Goal: Find contact information: Find contact information

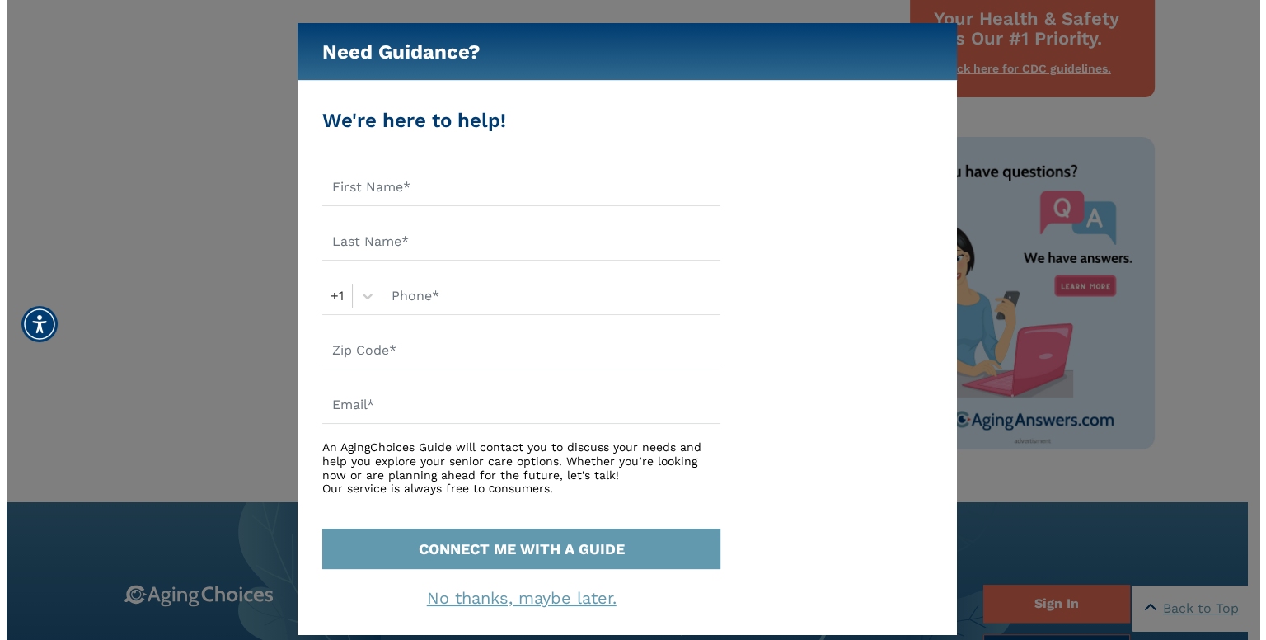
scroll to position [837, 0]
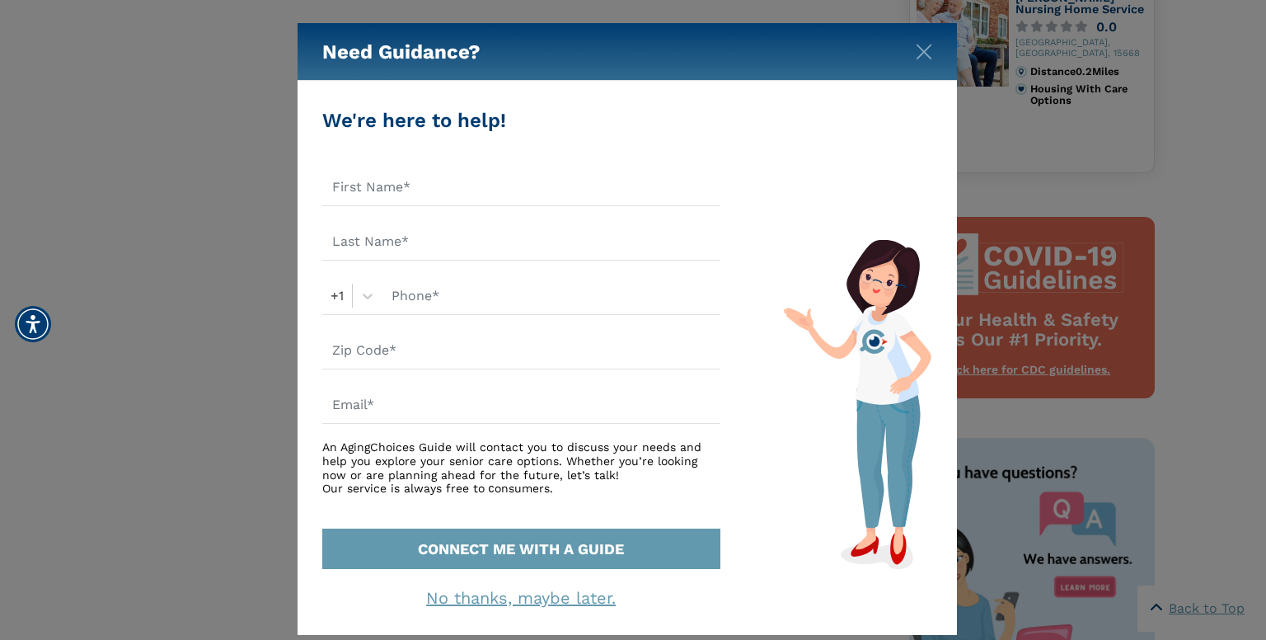
drag, startPoint x: 1264, startPoint y: 73, endPoint x: 1264, endPoint y: -15, distance: 87.4
click at [1264, 0] on html "Home Search Browse Get Started Learn For Providers Company Contact Sign In Sign…" at bounding box center [633, 202] width 1266 height 2079
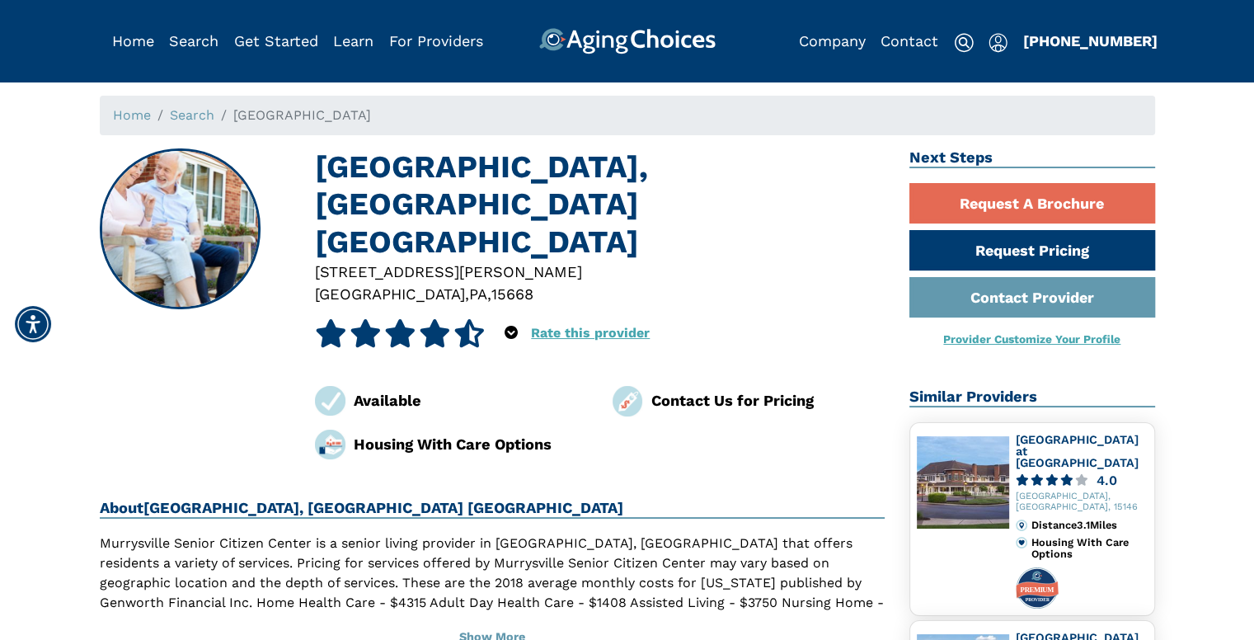
click at [621, 386] on img at bounding box center [627, 401] width 30 height 30
click at [622, 386] on img at bounding box center [627, 401] width 30 height 30
click at [626, 386] on img at bounding box center [627, 401] width 30 height 30
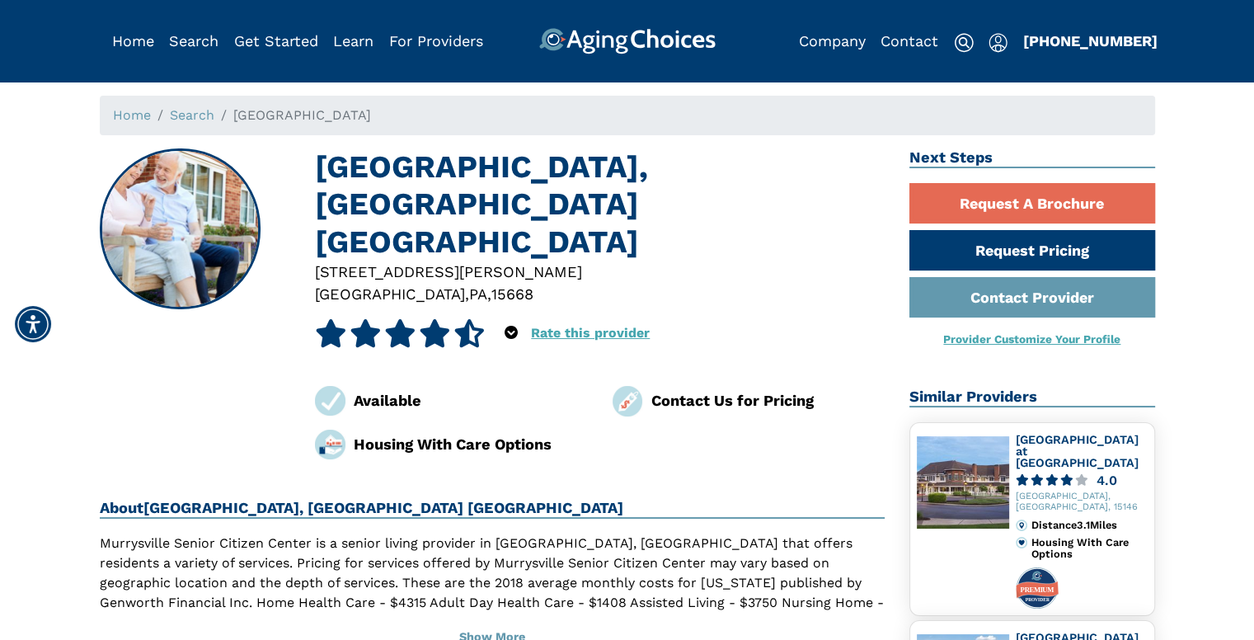
click at [626, 386] on img at bounding box center [627, 401] width 30 height 30
click at [692, 389] on div "Contact Us for Pricing" at bounding box center [767, 400] width 234 height 22
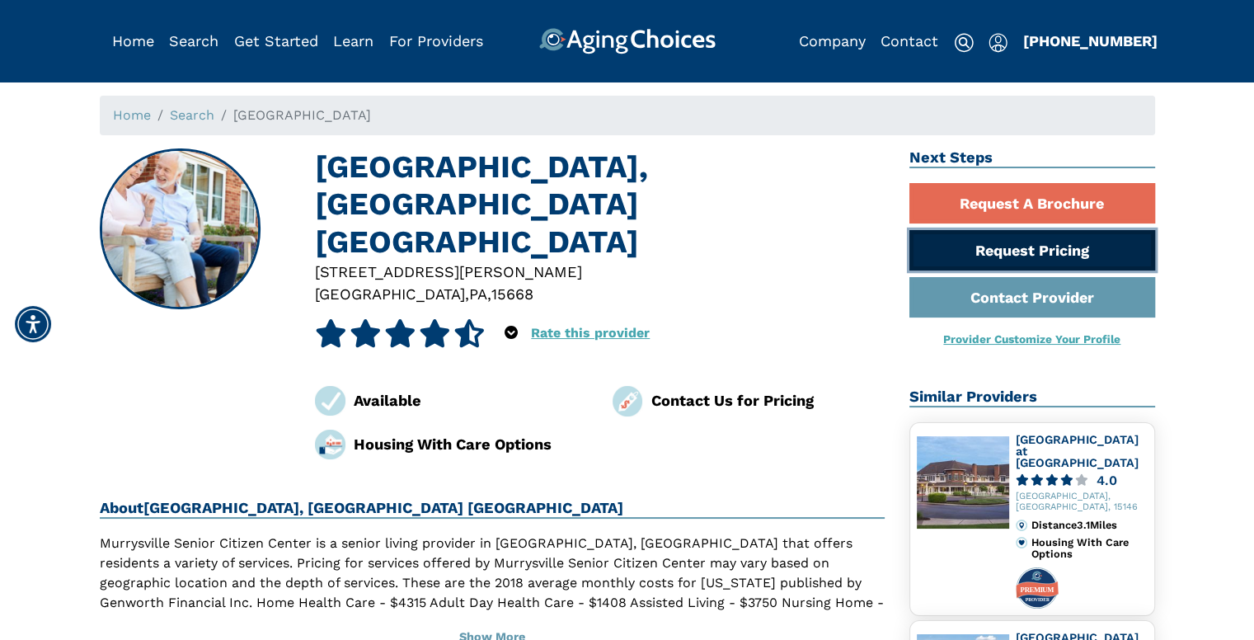
click at [1062, 256] on link "Request Pricing" at bounding box center [1032, 250] width 246 height 40
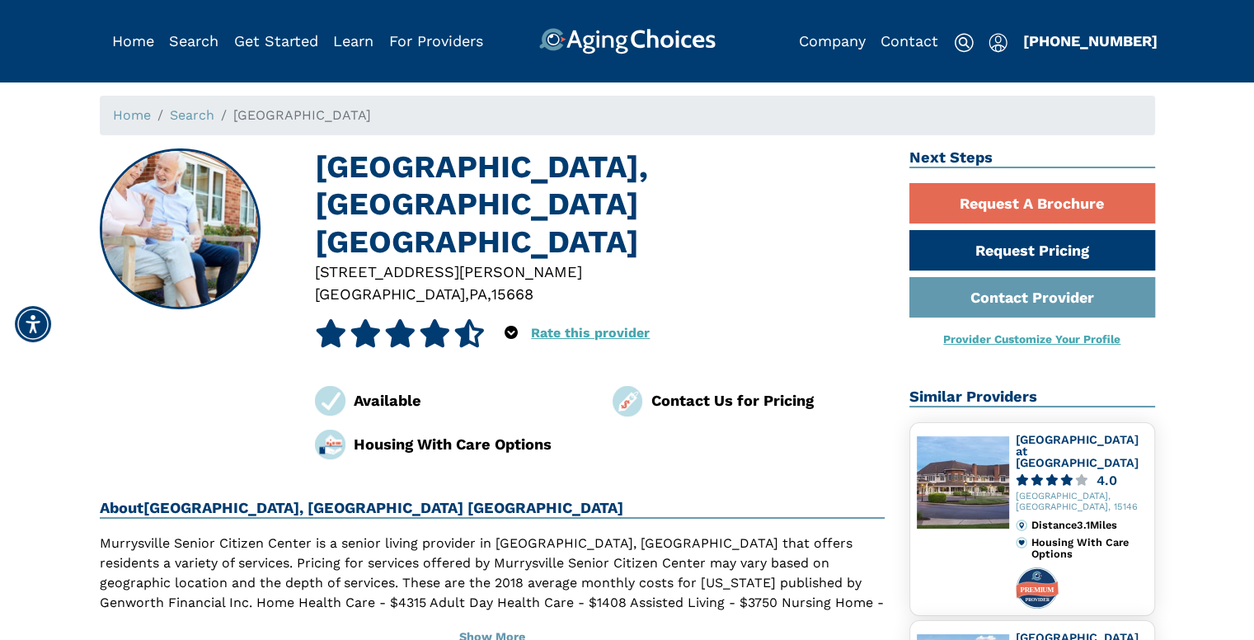
click at [316, 122] on span "[GEOGRAPHIC_DATA]" at bounding box center [302, 115] width 138 height 16
click at [137, 50] on div "Home" at bounding box center [133, 41] width 42 height 26
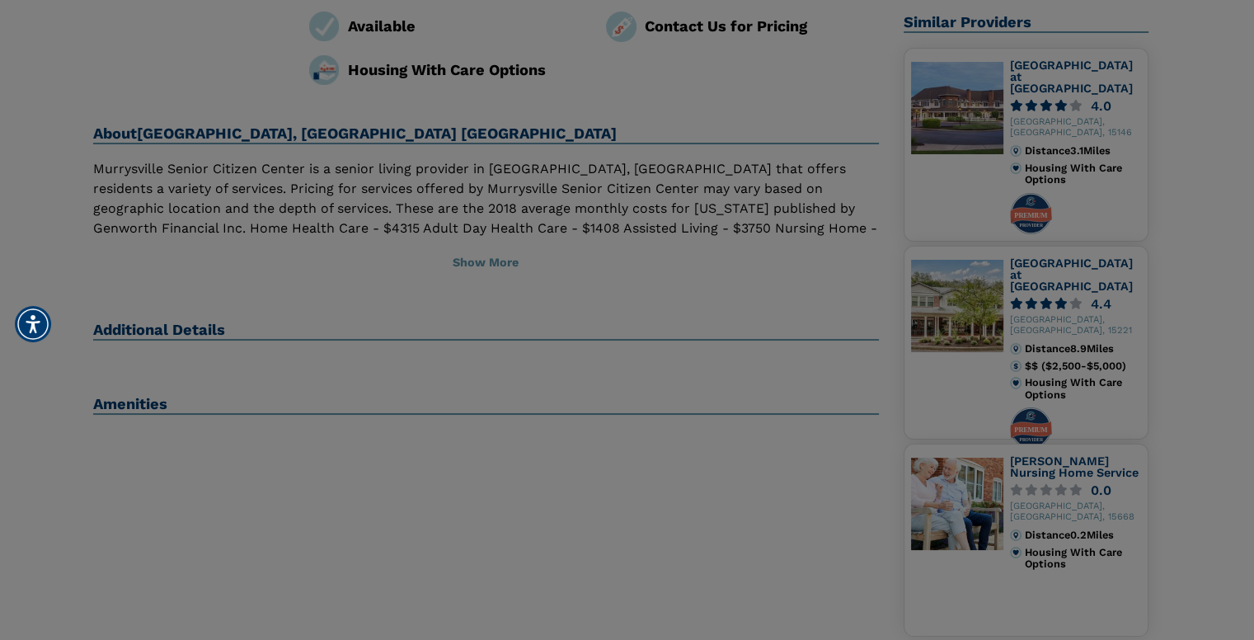
scroll to position [179, 0]
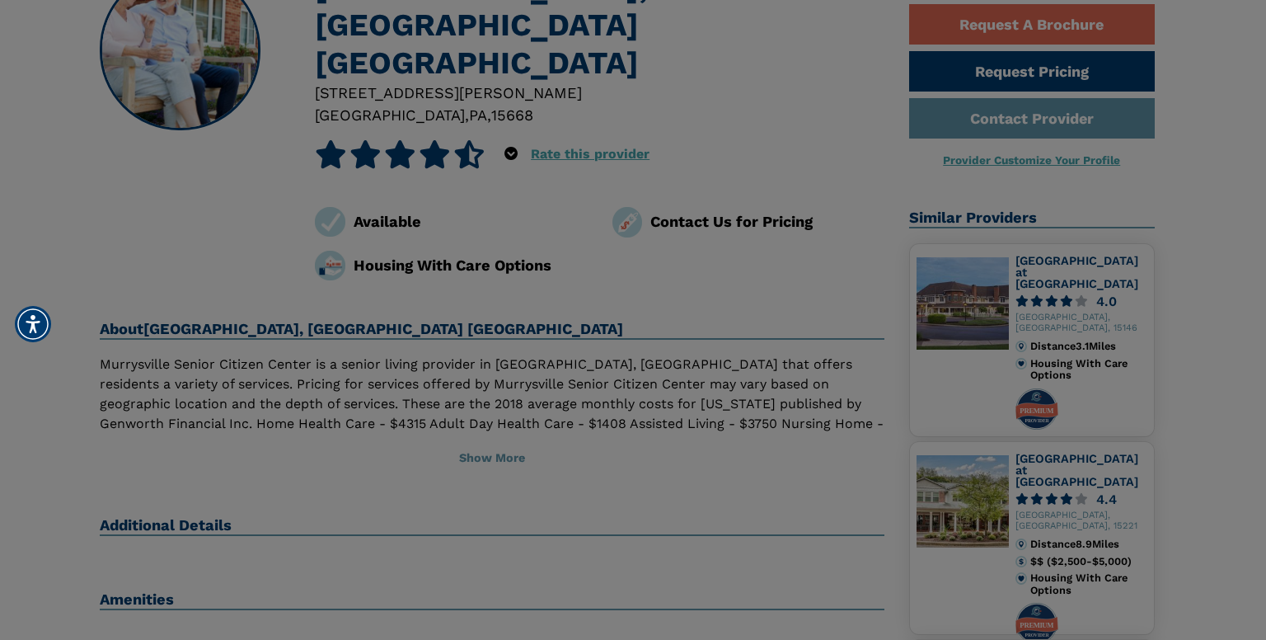
drag, startPoint x: 1257, startPoint y: 72, endPoint x: 1243, endPoint y: -72, distance: 144.1
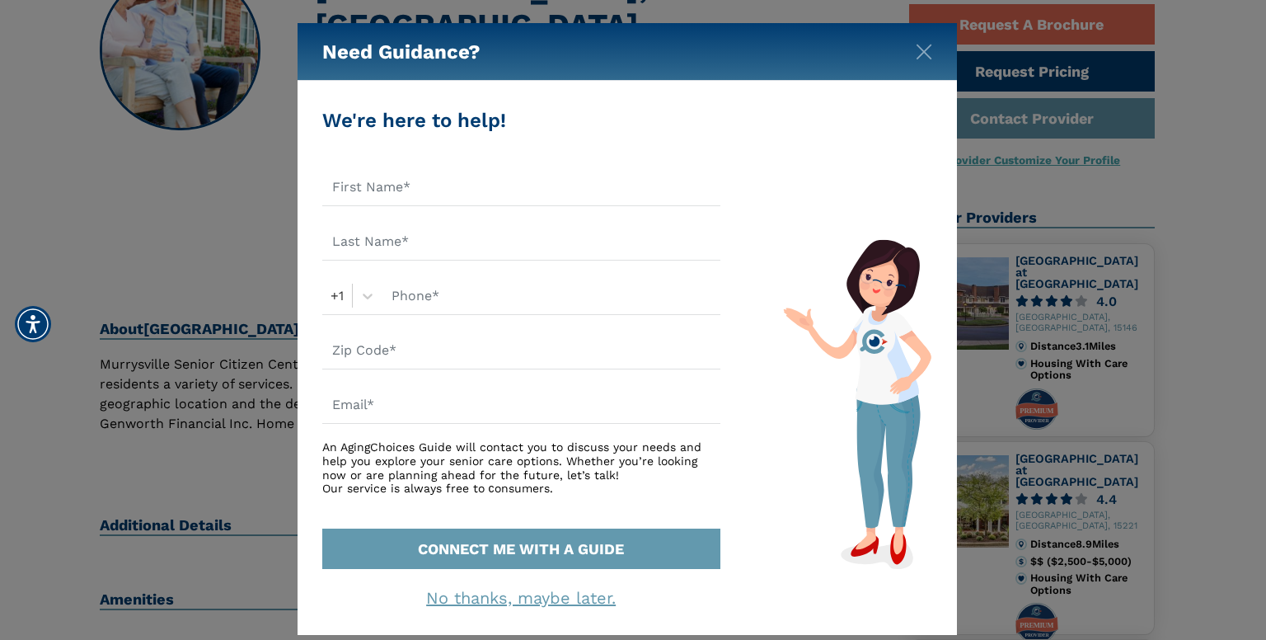
click at [931, 66] on div "Need Guidance?" at bounding box center [627, 52] width 659 height 58
click at [925, 52] on img "Close" at bounding box center [924, 52] width 16 height 16
